Goal: Task Accomplishment & Management: Use online tool/utility

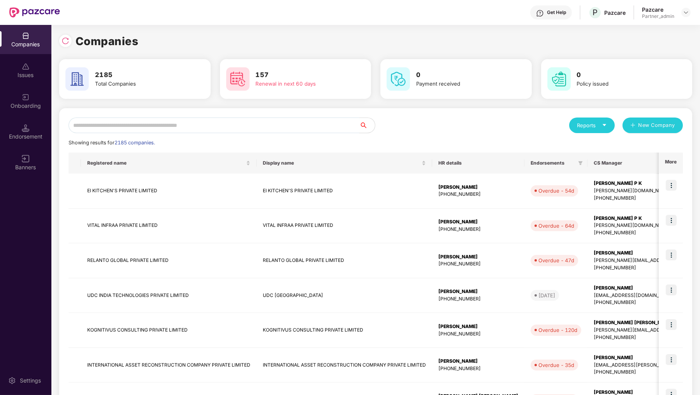
click at [118, 127] on input "text" at bounding box center [214, 126] width 291 height 16
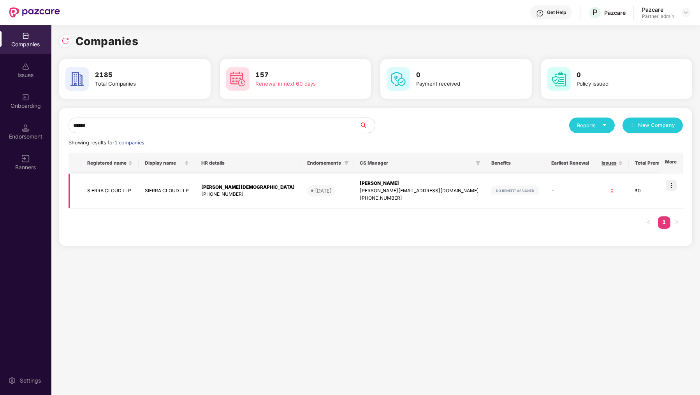
type input "******"
click at [674, 185] on img at bounding box center [671, 185] width 11 height 11
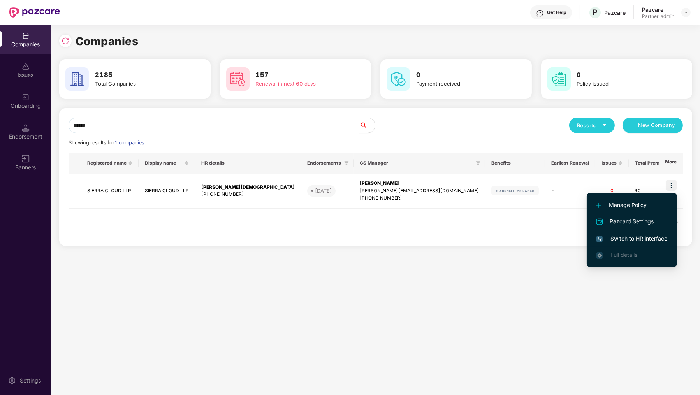
click at [633, 238] on span "Switch to HR interface" at bounding box center [632, 238] width 71 height 9
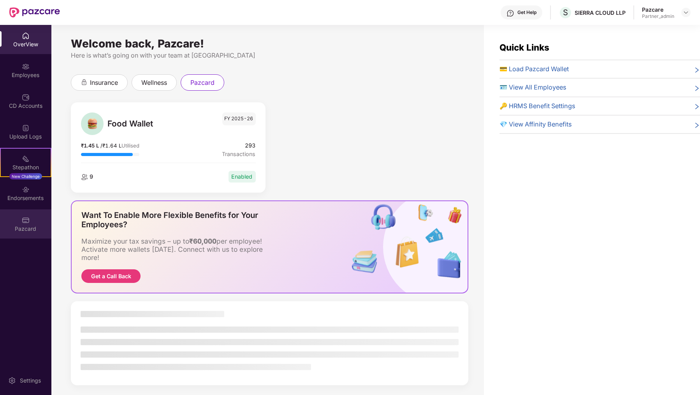
click at [23, 223] on img at bounding box center [26, 221] width 8 height 8
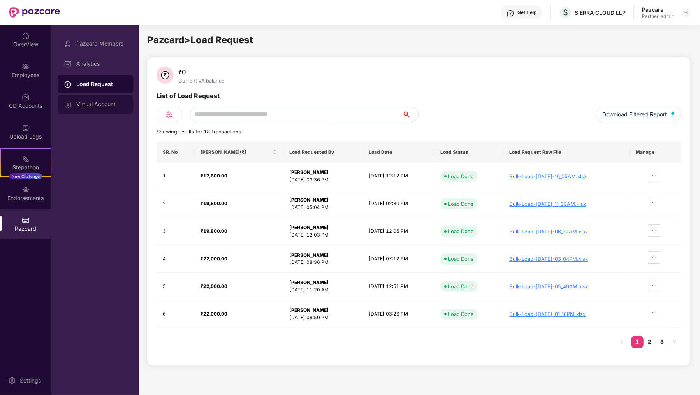
click at [109, 95] on div "Virtual Account" at bounding box center [96, 104] width 76 height 19
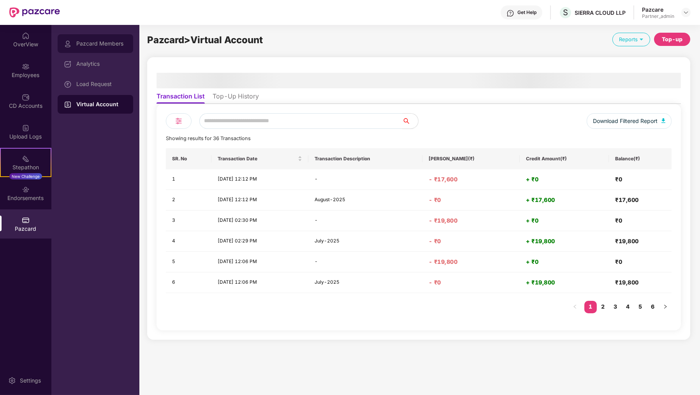
click at [111, 45] on div "Pazcard Members" at bounding box center [101, 43] width 51 height 6
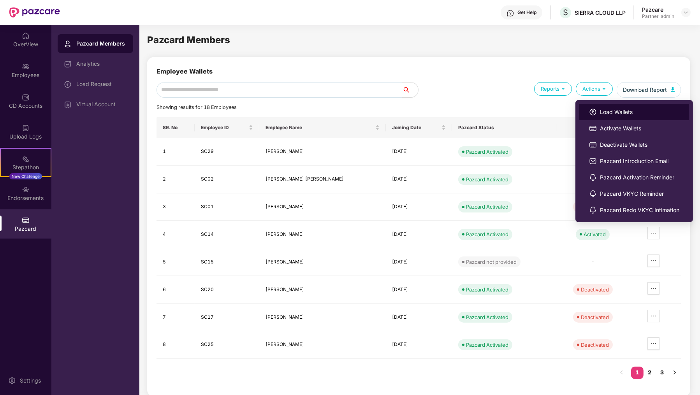
click at [609, 108] on span "Load Wallets" at bounding box center [639, 112] width 79 height 9
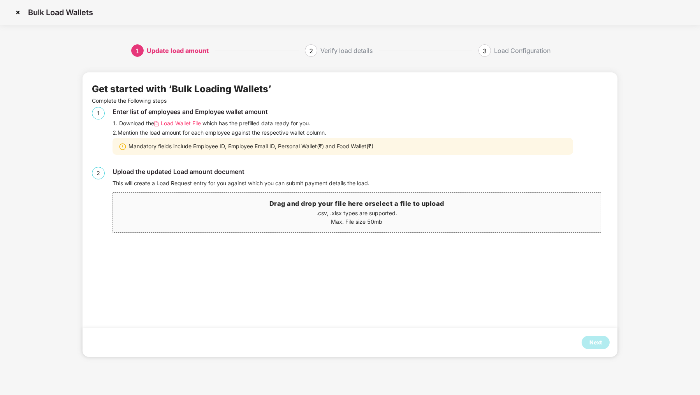
click at [178, 122] on span "Load Wallet File" at bounding box center [181, 123] width 40 height 9
click at [588, 334] on div "Next" at bounding box center [350, 342] width 535 height 29
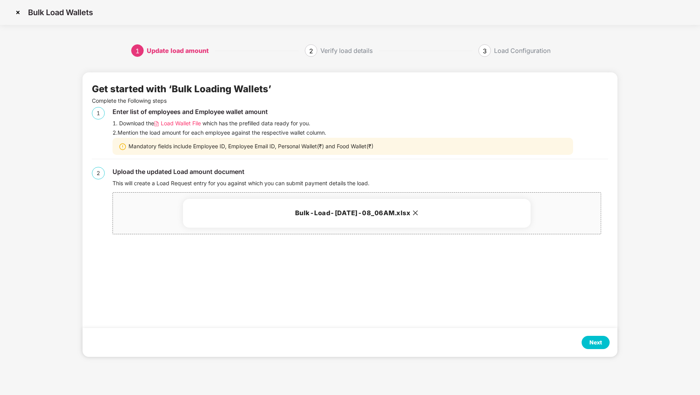
click at [587, 349] on div "Next" at bounding box center [596, 342] width 28 height 13
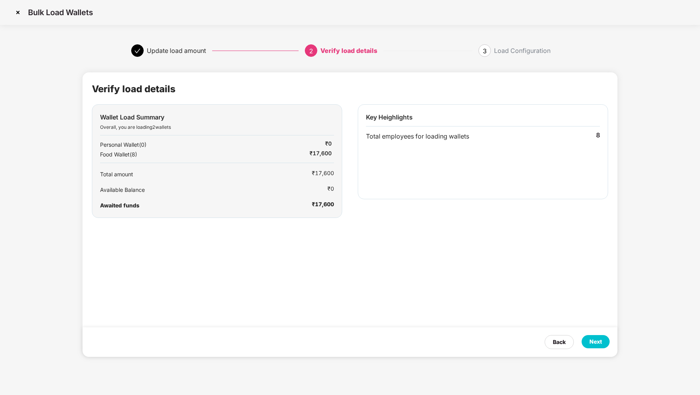
click at [593, 344] on div "Next" at bounding box center [596, 342] width 12 height 9
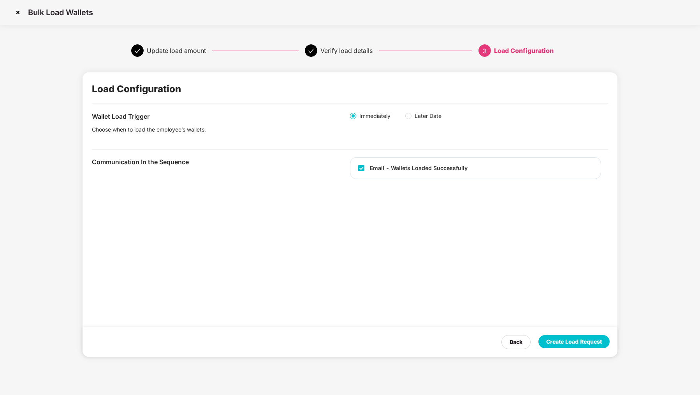
click at [593, 344] on div "Create Load Request" at bounding box center [574, 342] width 56 height 9
